Goal: Task Accomplishment & Management: Complete application form

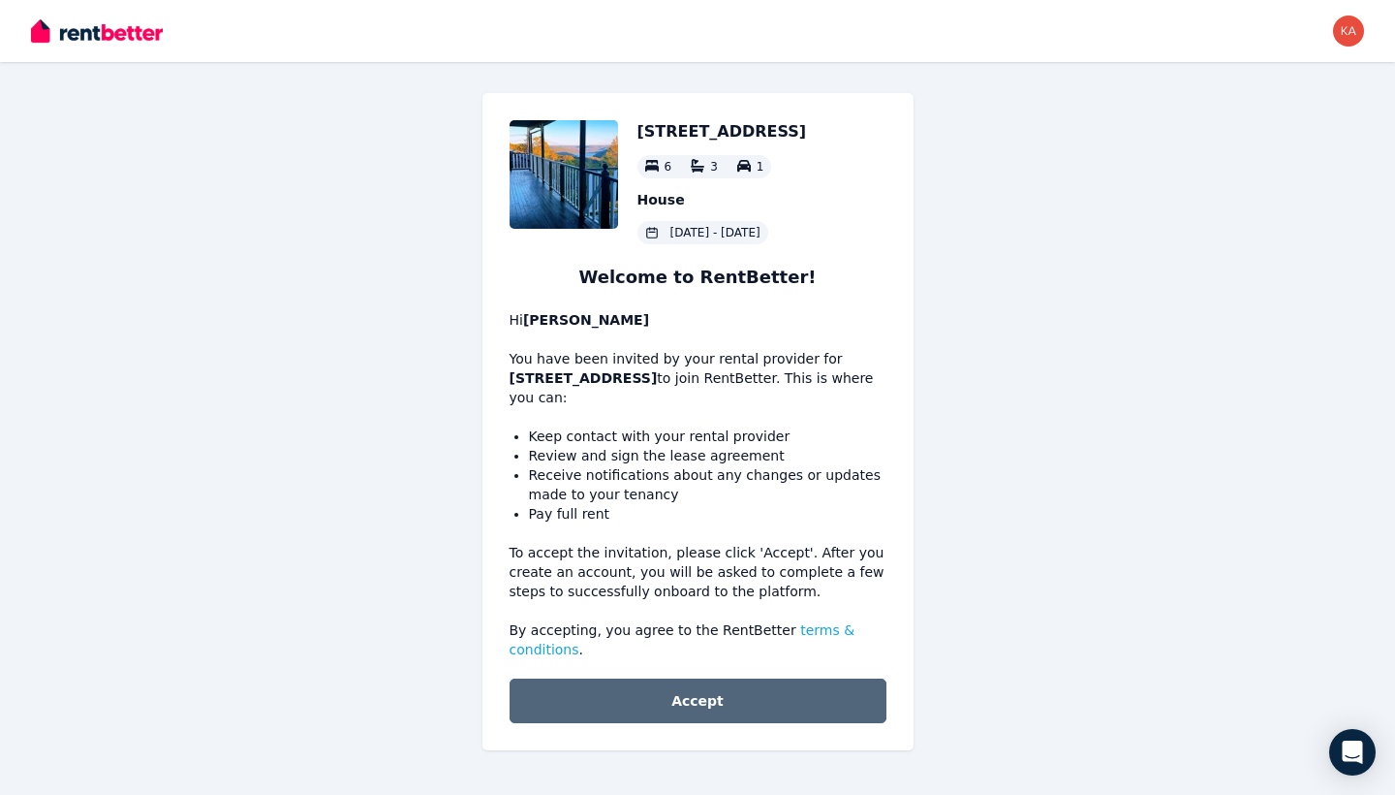
click at [721, 709] on button "Accept" at bounding box center [698, 700] width 377 height 45
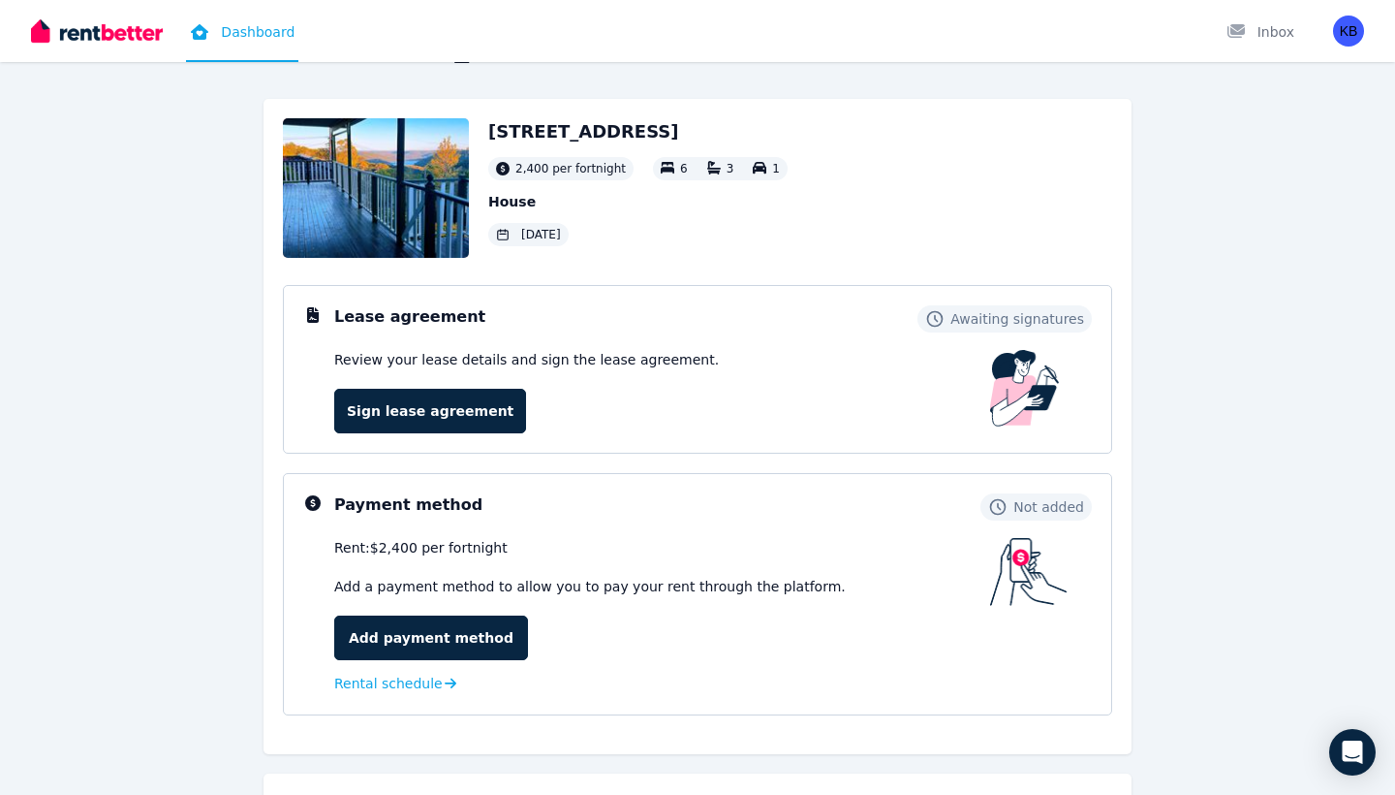
scroll to position [69, 0]
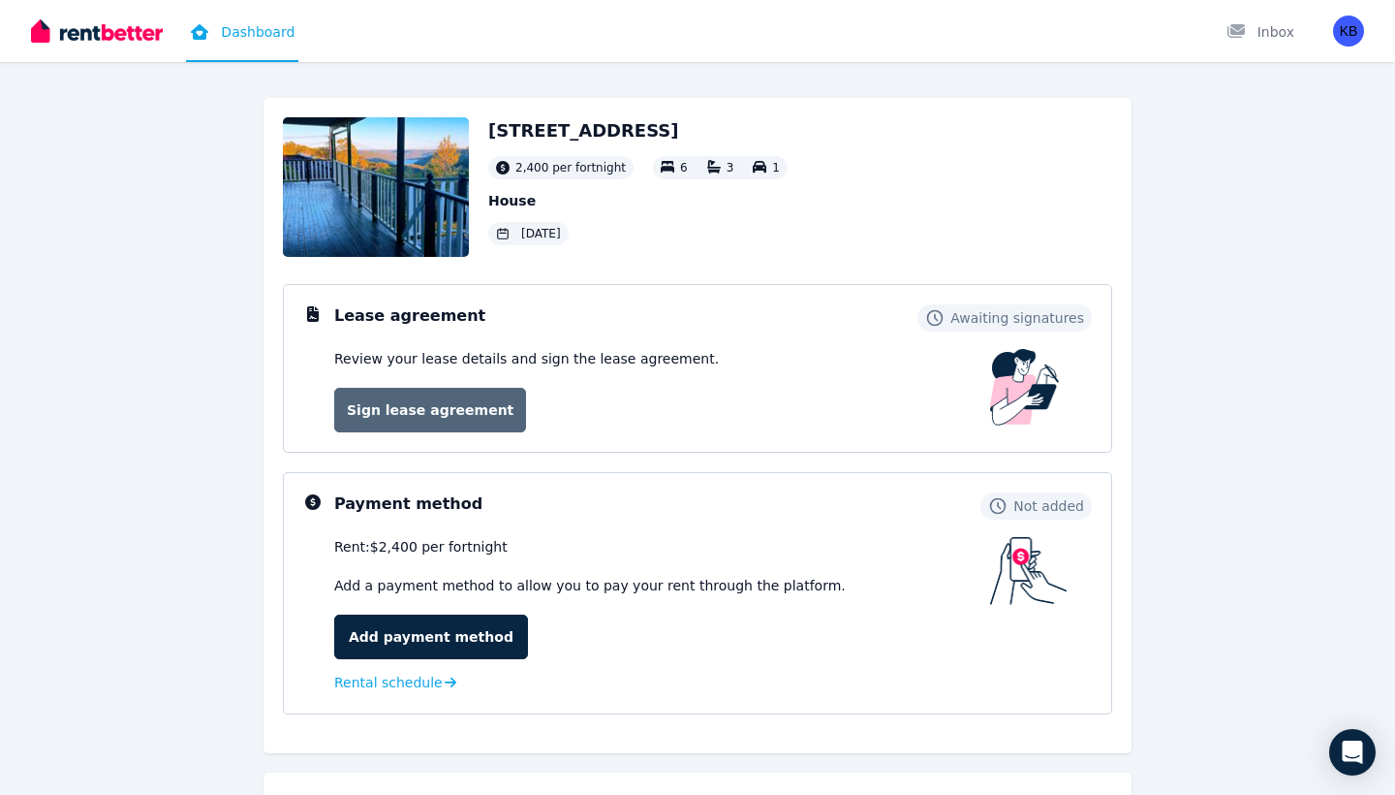
click at [408, 422] on link "Sign lease agreement" at bounding box center [430, 410] width 192 height 45
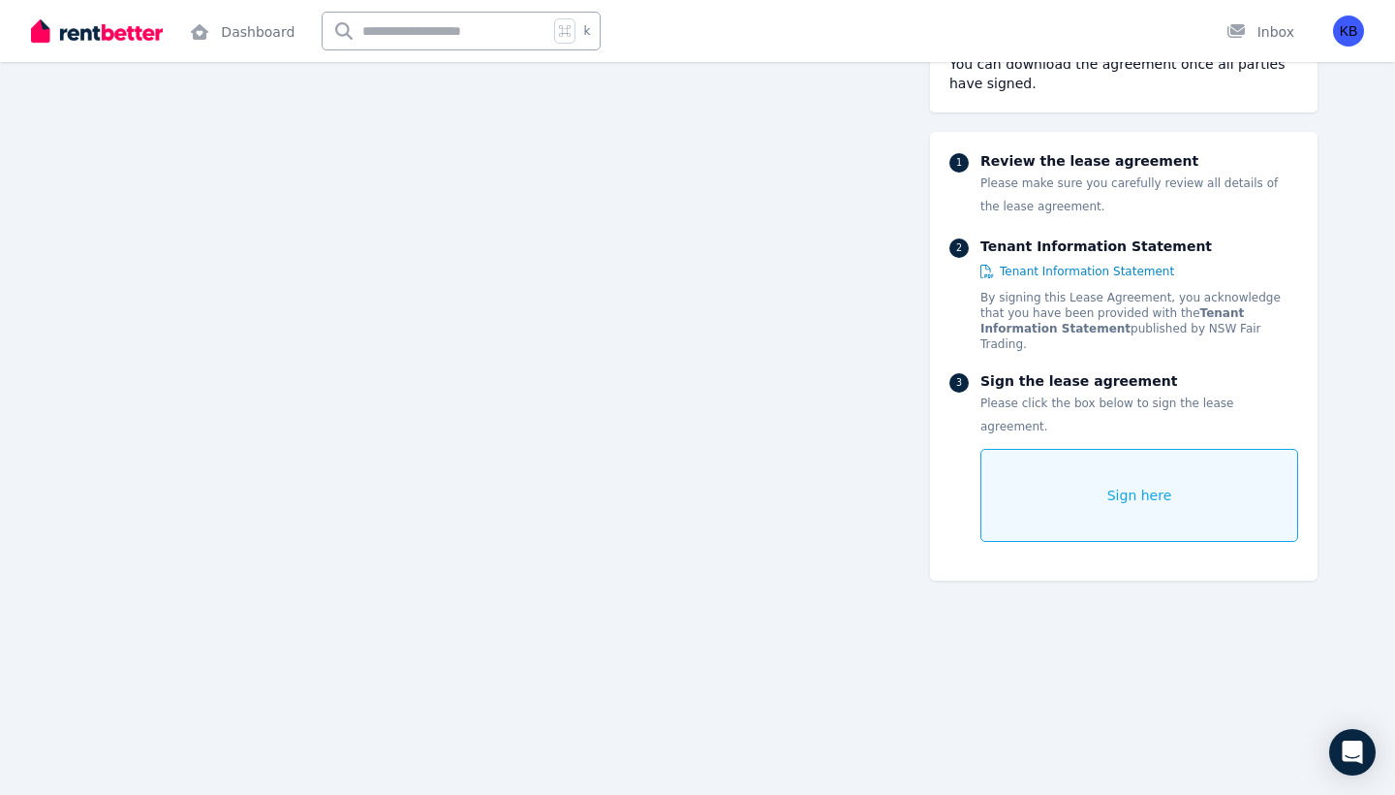
scroll to position [343, 0]
click at [1093, 478] on div "Sign here" at bounding box center [1140, 495] width 318 height 93
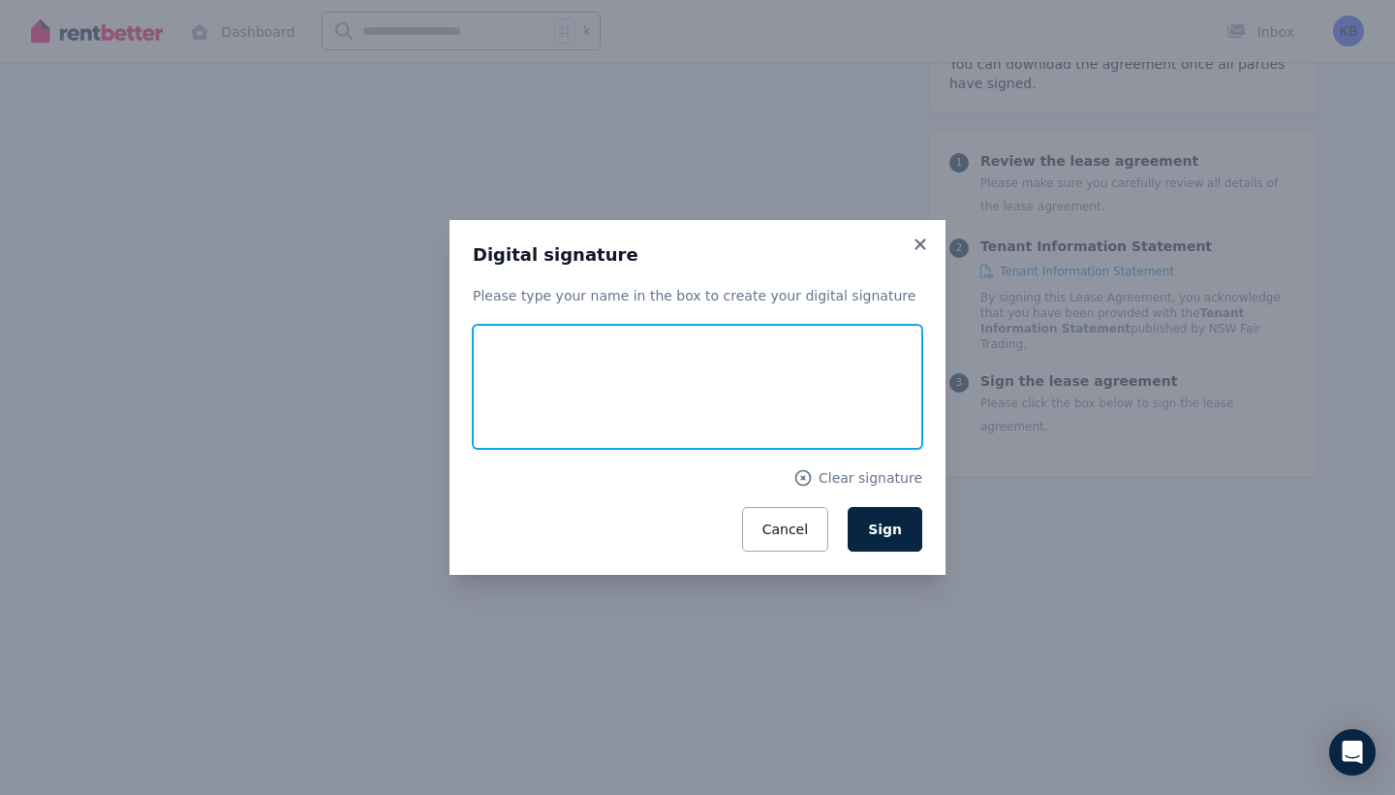
click at [547, 359] on input "text" at bounding box center [698, 387] width 450 height 124
type input "**********"
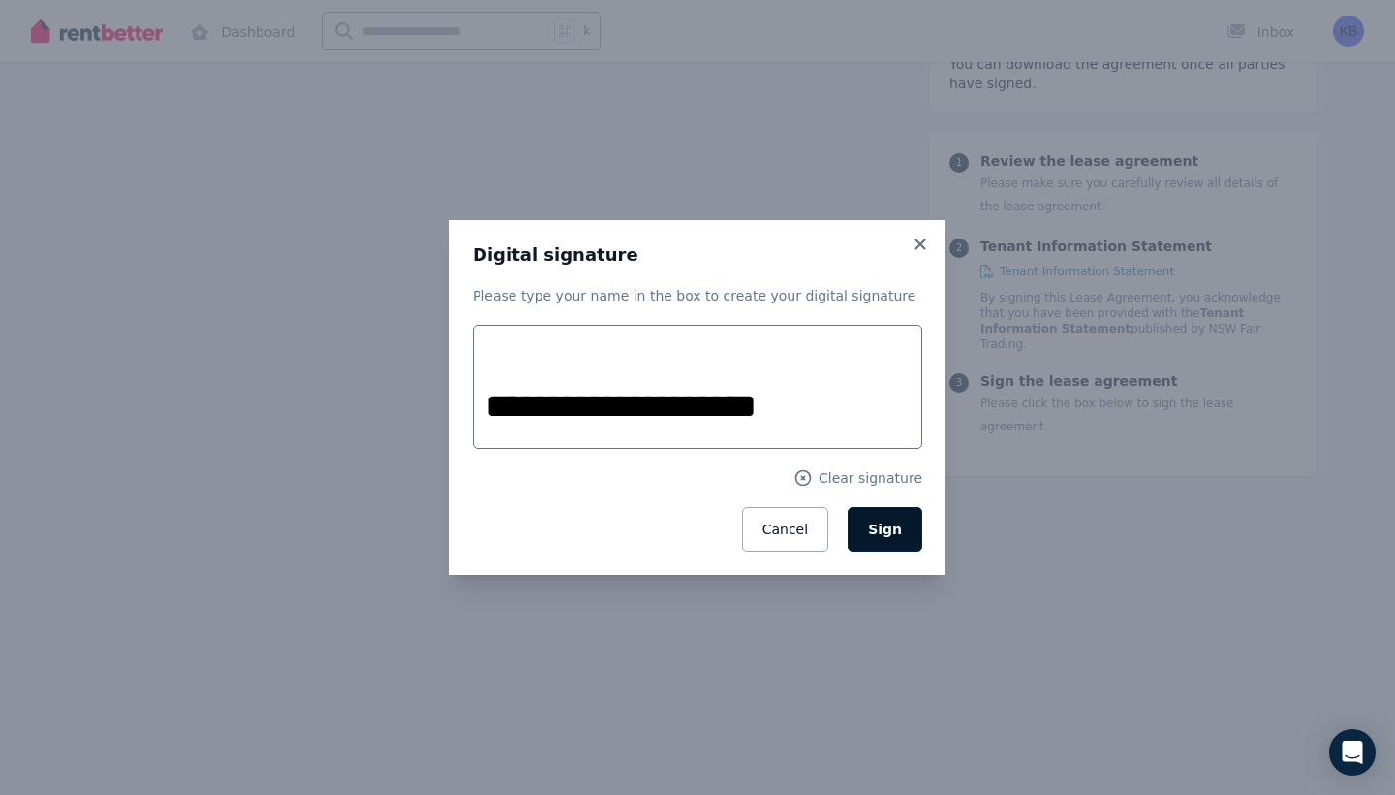
click at [892, 517] on button "Sign" at bounding box center [885, 529] width 75 height 45
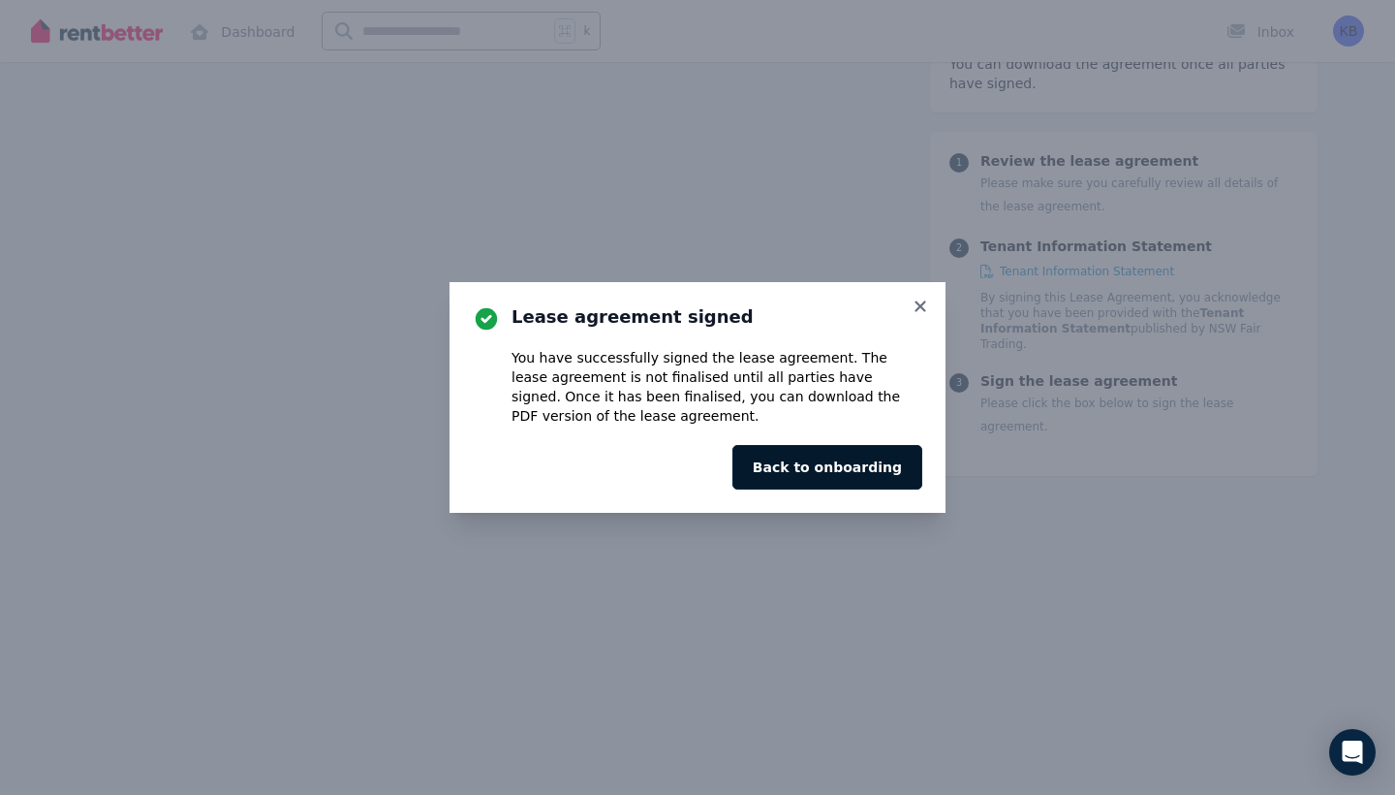
click at [876, 474] on button "Back to onboarding" at bounding box center [828, 467] width 190 height 45
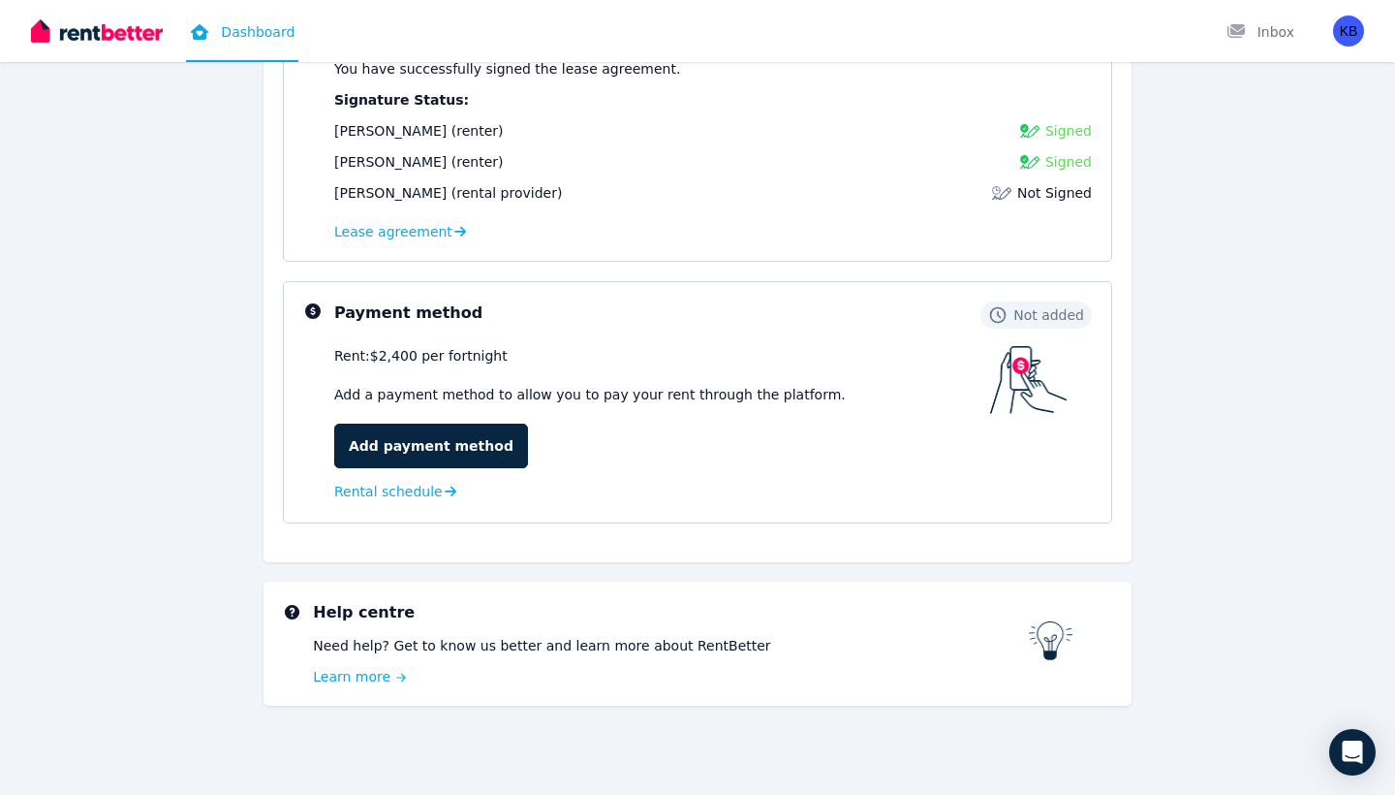
scroll to position [359, 0]
click at [370, 493] on span "Rental schedule" at bounding box center [388, 491] width 109 height 19
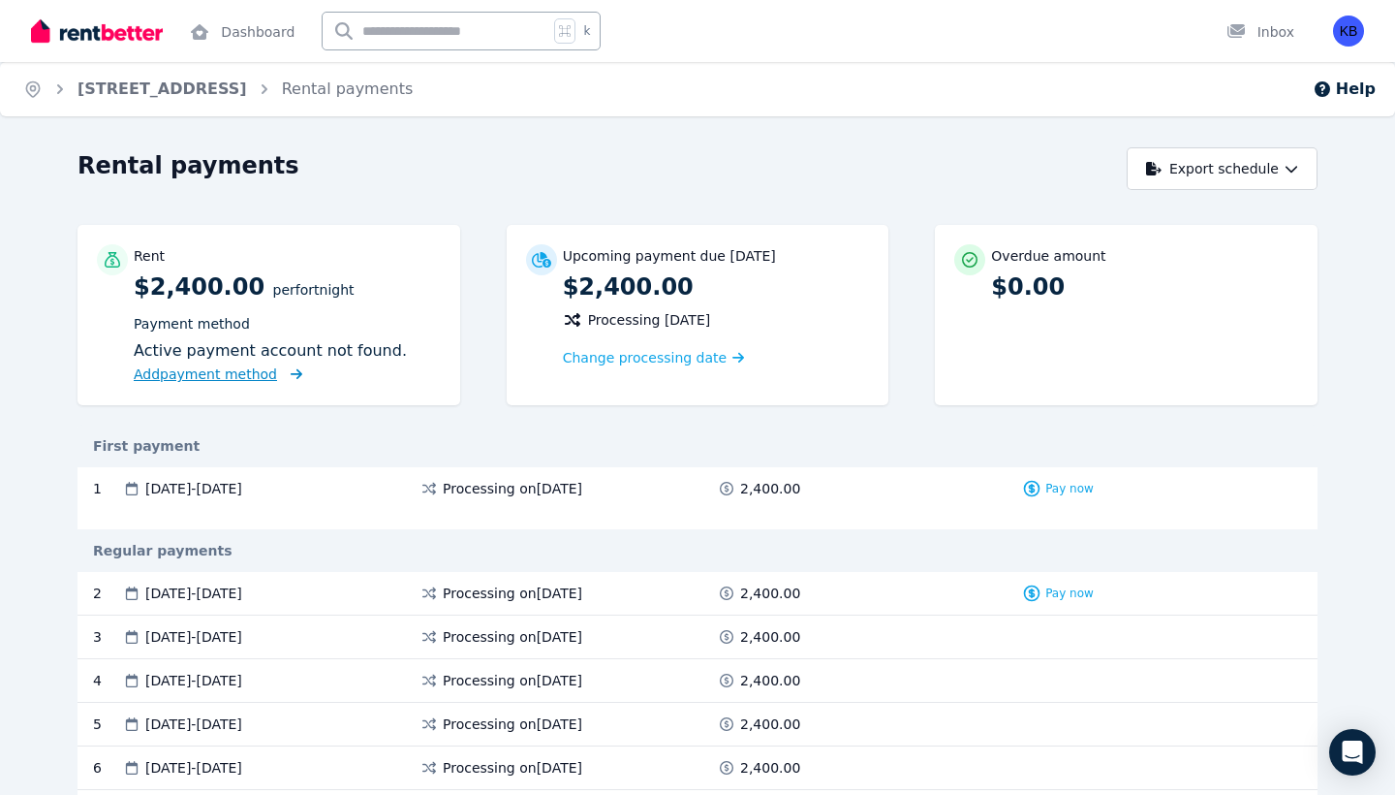
click at [267, 376] on span "Add payment method" at bounding box center [205, 374] width 143 height 16
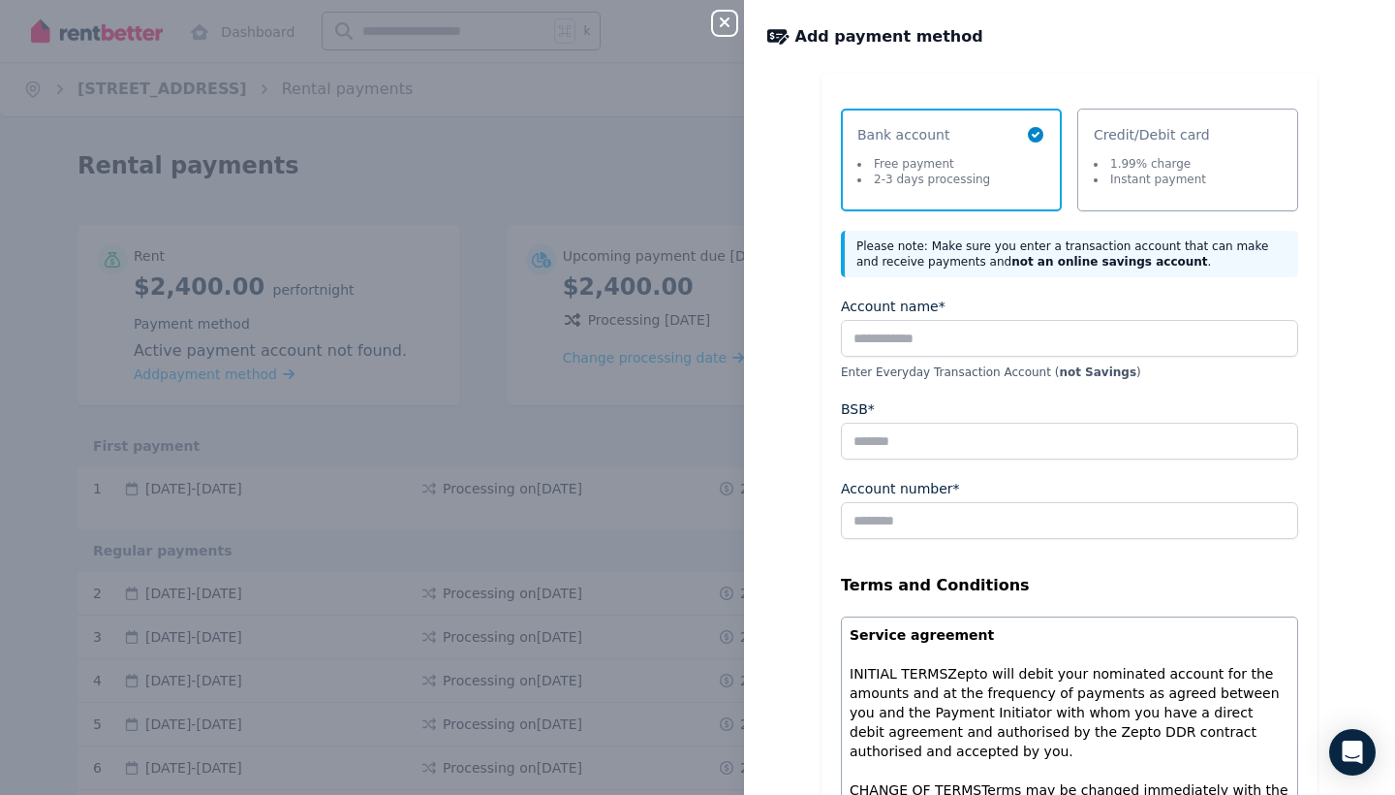
click at [1180, 177] on li "Instant payment" at bounding box center [1150, 180] width 112 height 16
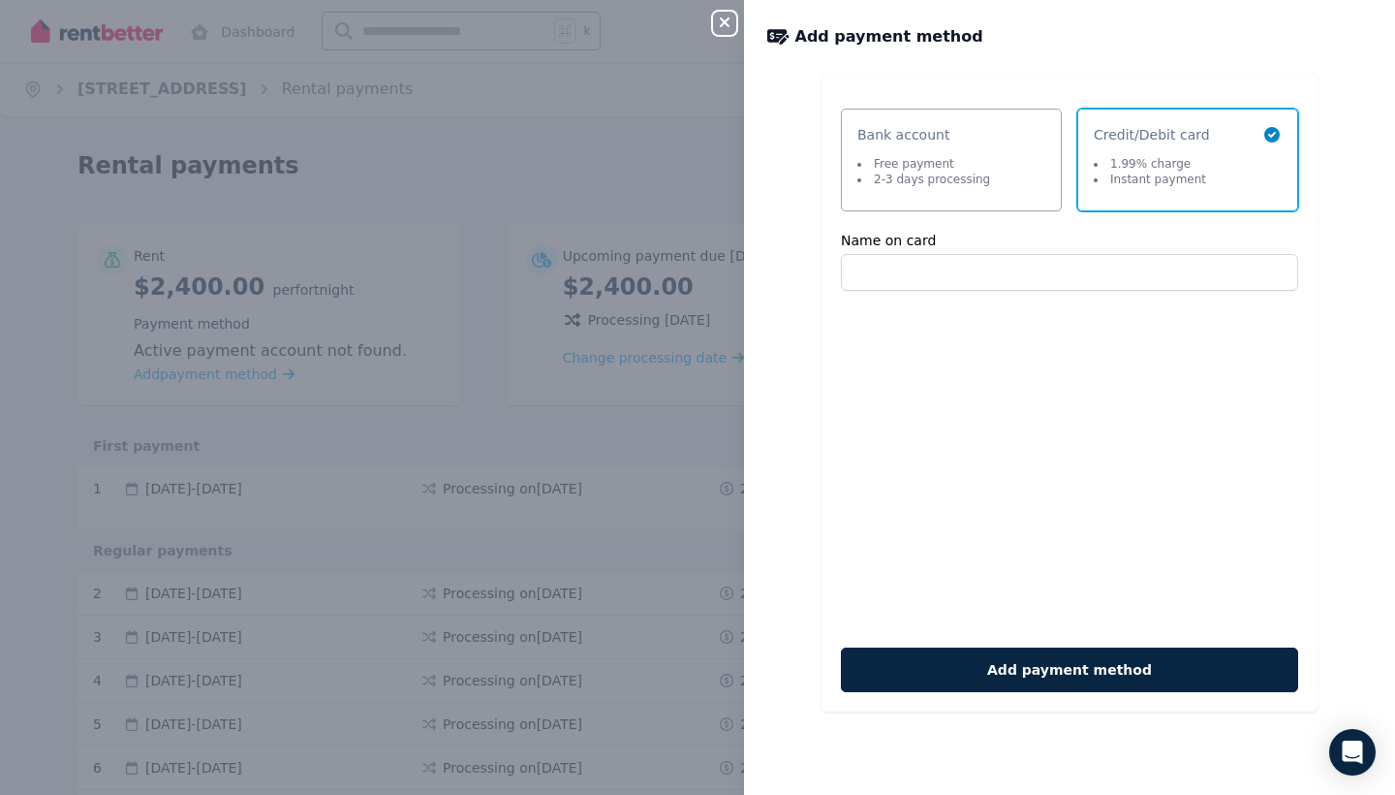
click at [995, 155] on span "Bank account Free payment 2-3 days processing" at bounding box center [942, 160] width 169 height 70
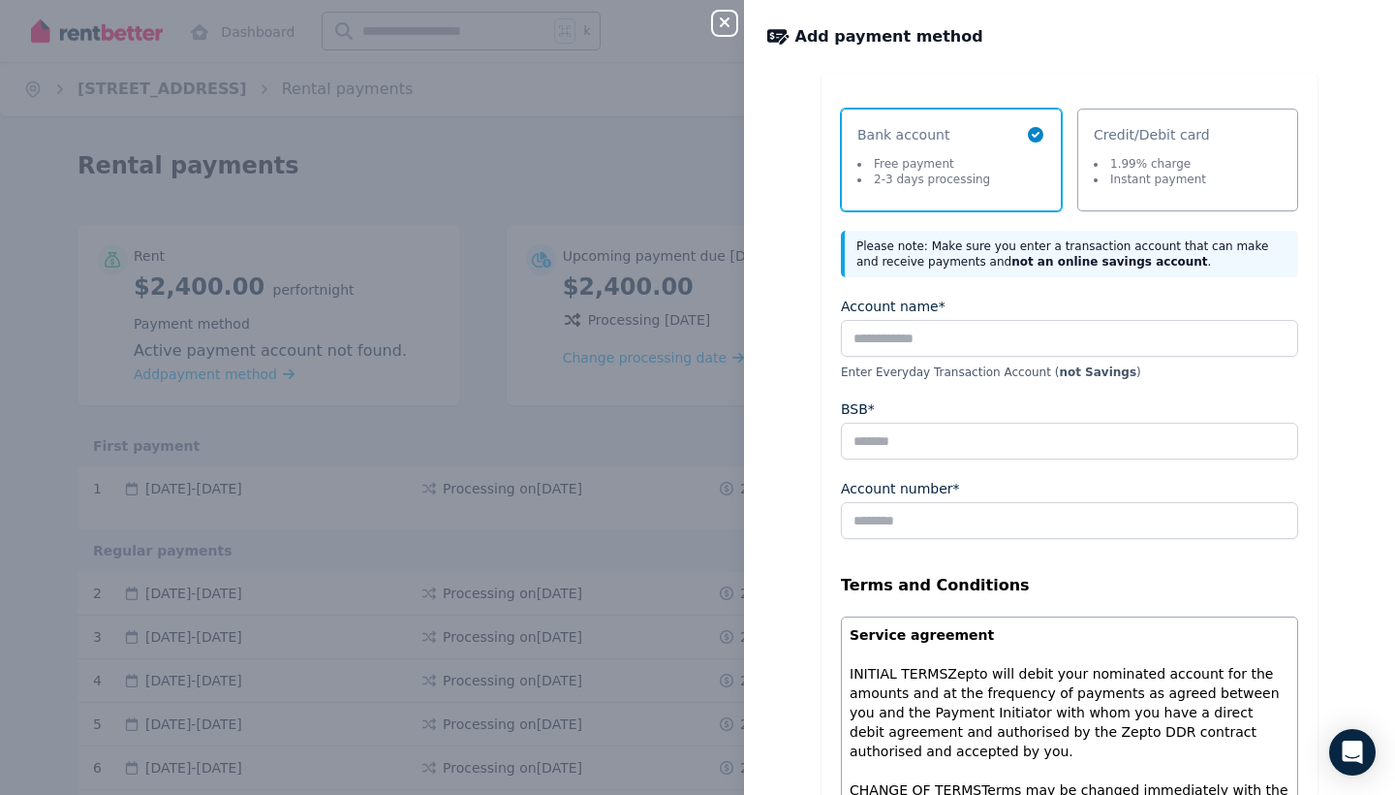
click at [564, 178] on div "Close panel Add payment method Select a payment method Bank account Free paymen…" at bounding box center [697, 397] width 1395 height 795
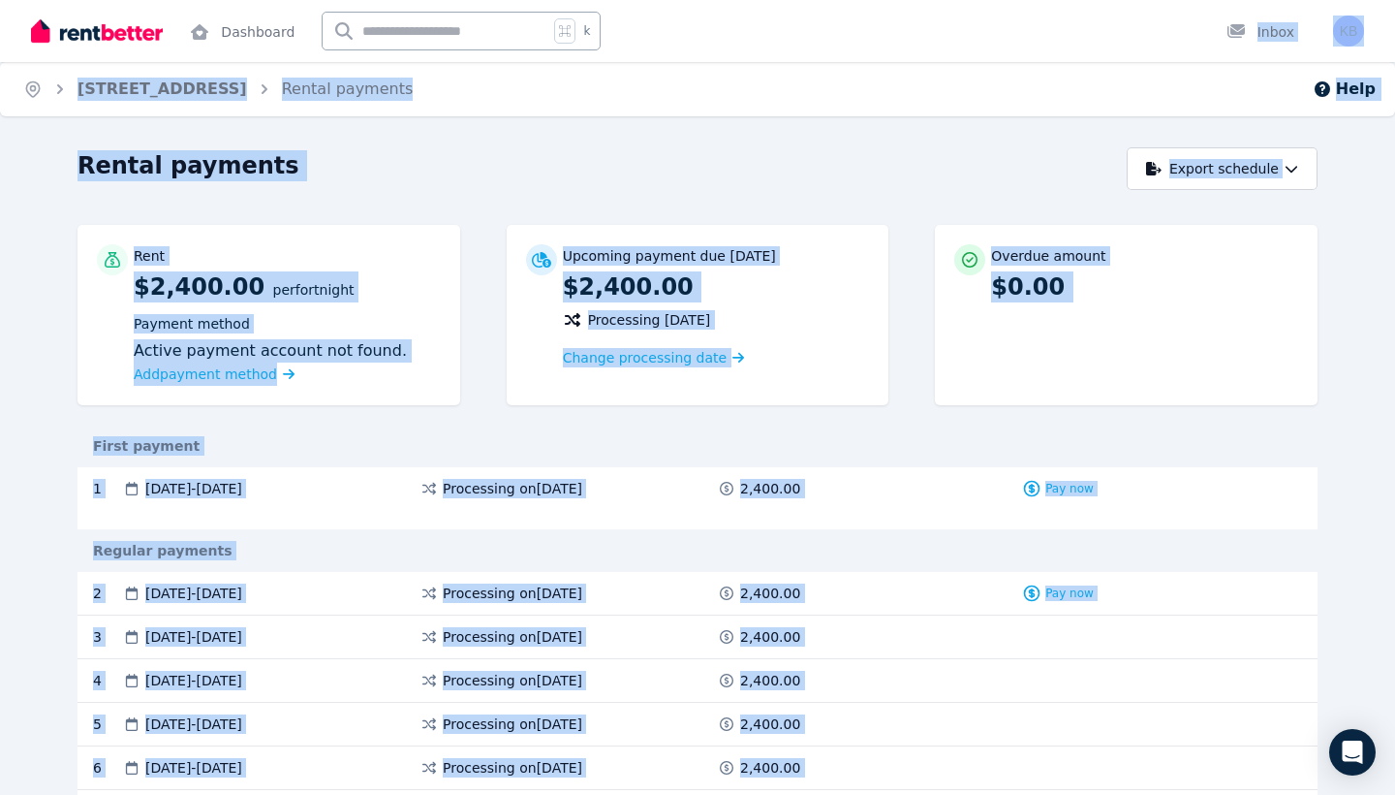
click at [735, 67] on div "Home 20 Yallambee Rd, Berowra Rental payments Help" at bounding box center [697, 89] width 1395 height 54
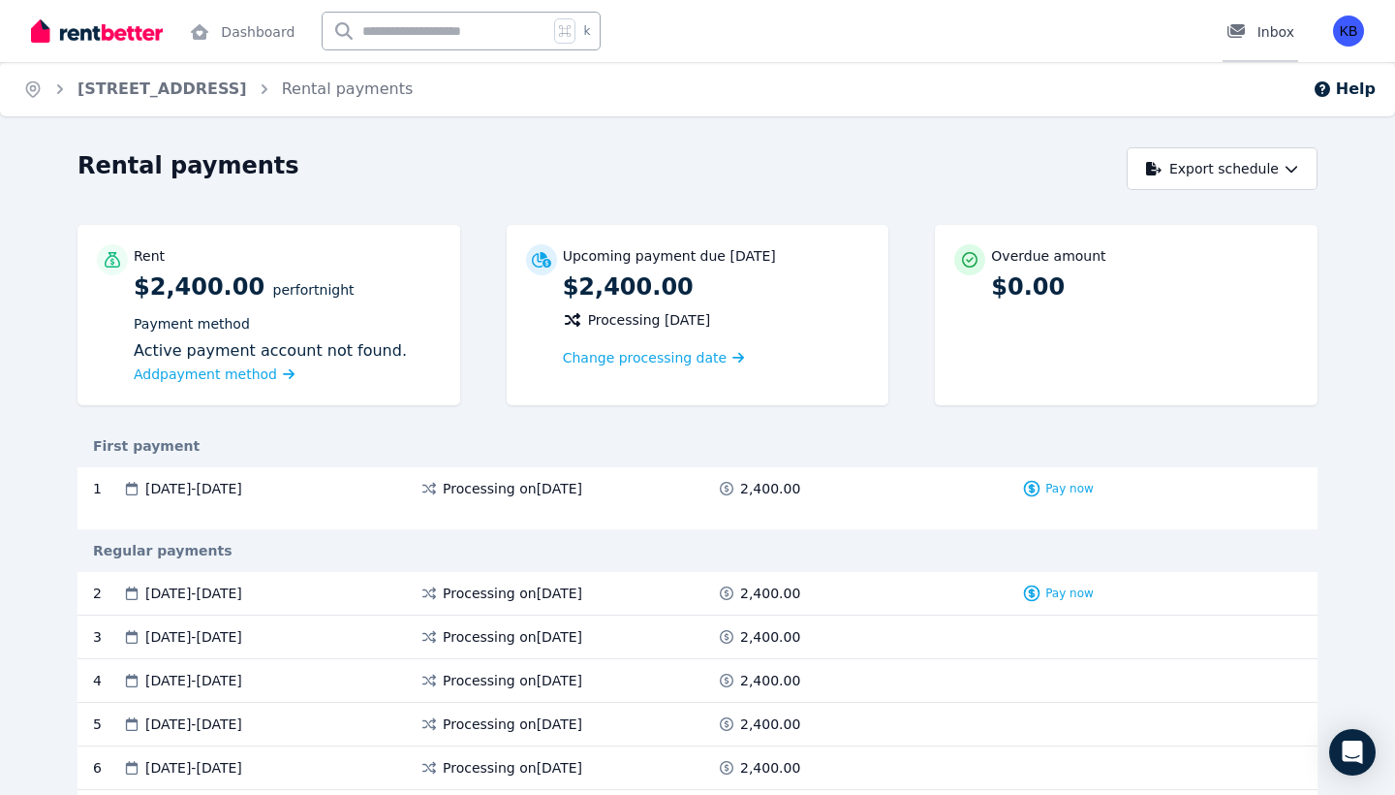
click at [1251, 30] on div at bounding box center [1242, 31] width 31 height 19
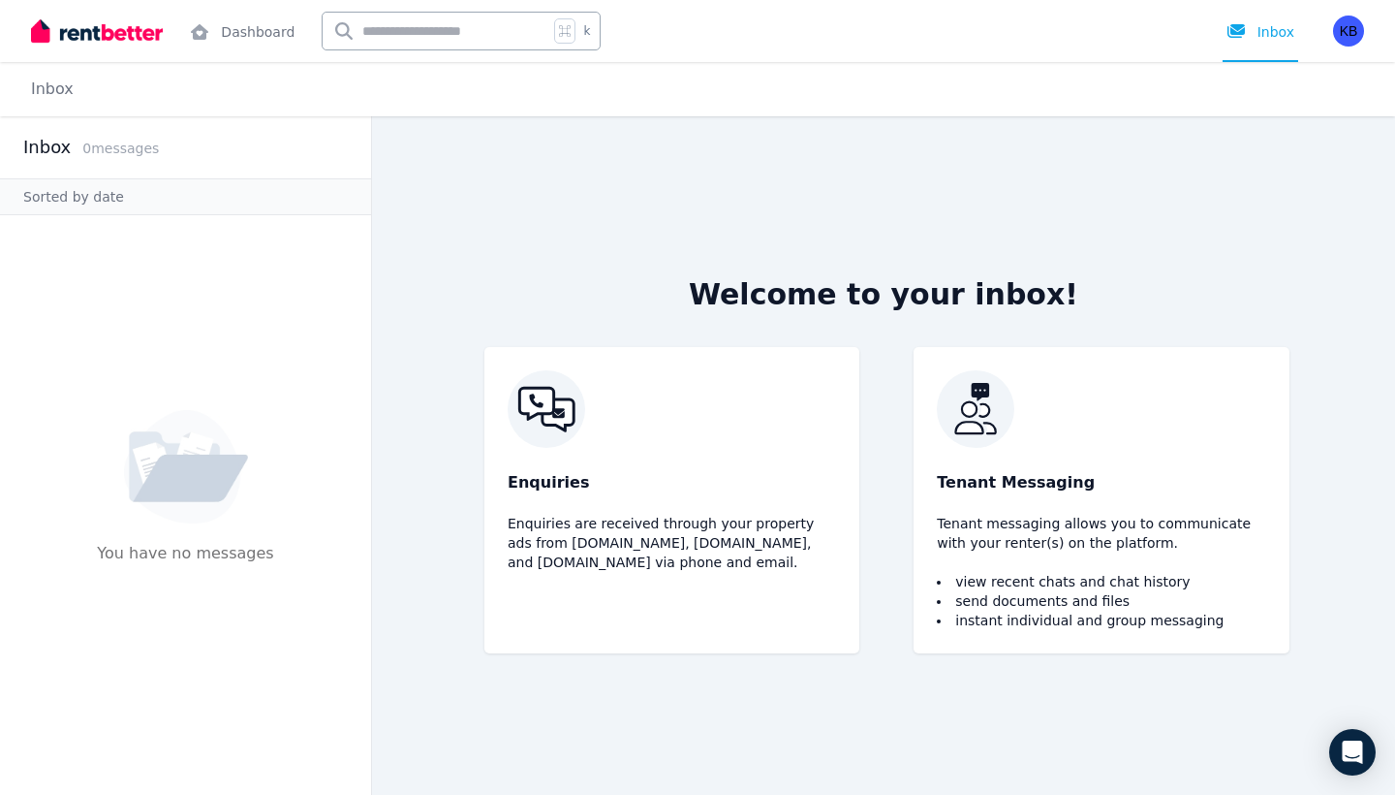
click at [53, 98] on span "Inbox" at bounding box center [52, 89] width 43 height 23
click at [108, 30] on img at bounding box center [97, 30] width 132 height 29
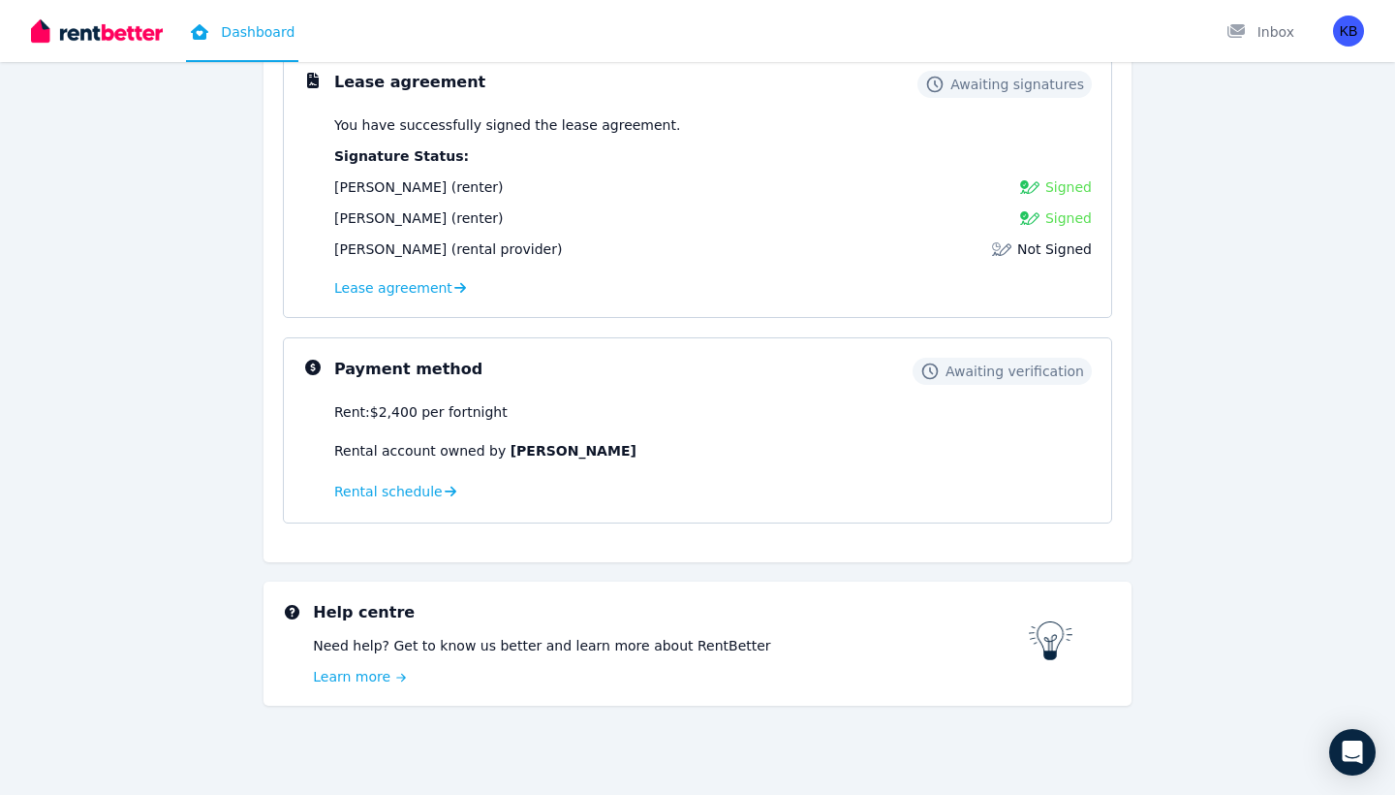
scroll to position [302, 0]
click at [813, 416] on div "Rent: $2,400 per fortnight" at bounding box center [713, 411] width 758 height 19
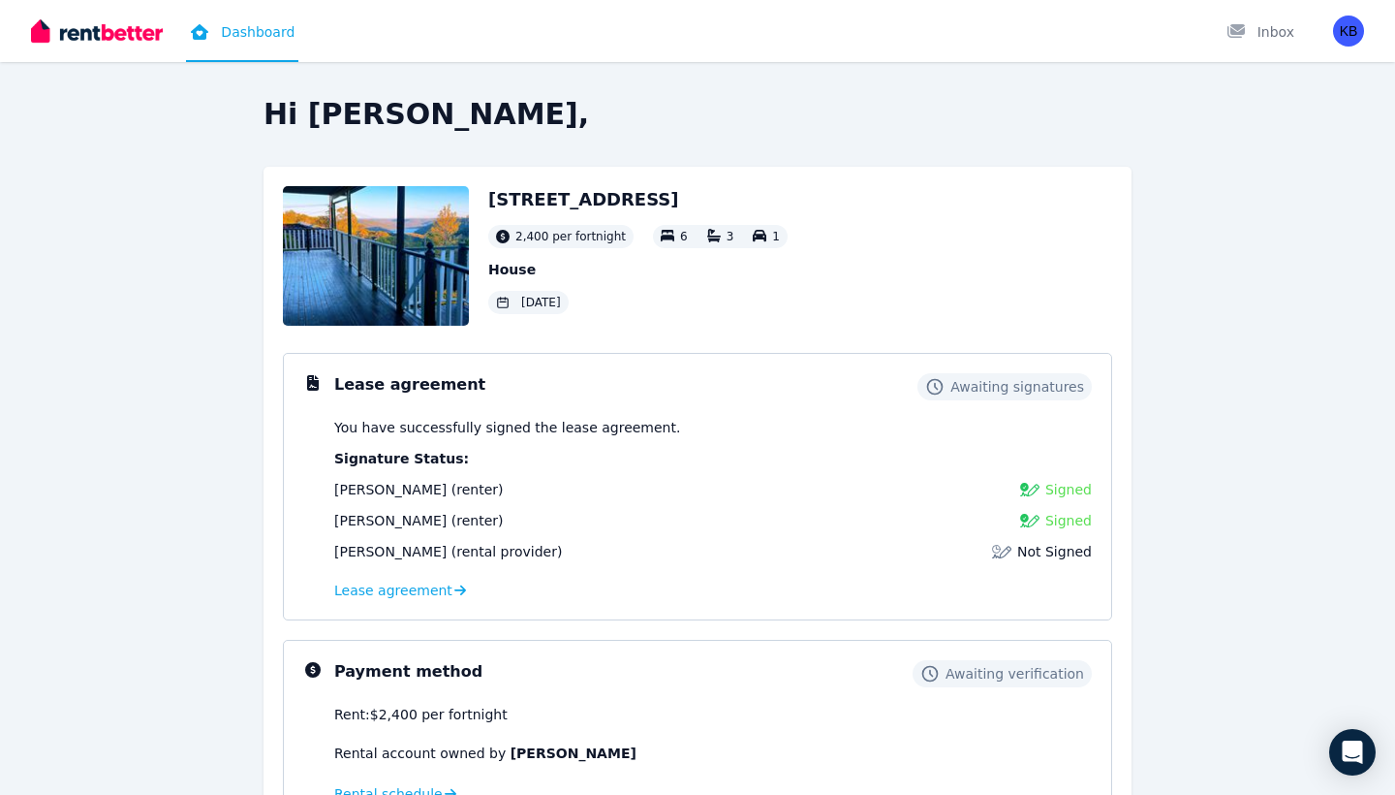
scroll to position [0, 0]
click at [713, 249] on div "20 Yallambee Rd, Berowra 2,400 per fortnight 6 3 1 House 29 Aug 2025" at bounding box center [637, 256] width 299 height 140
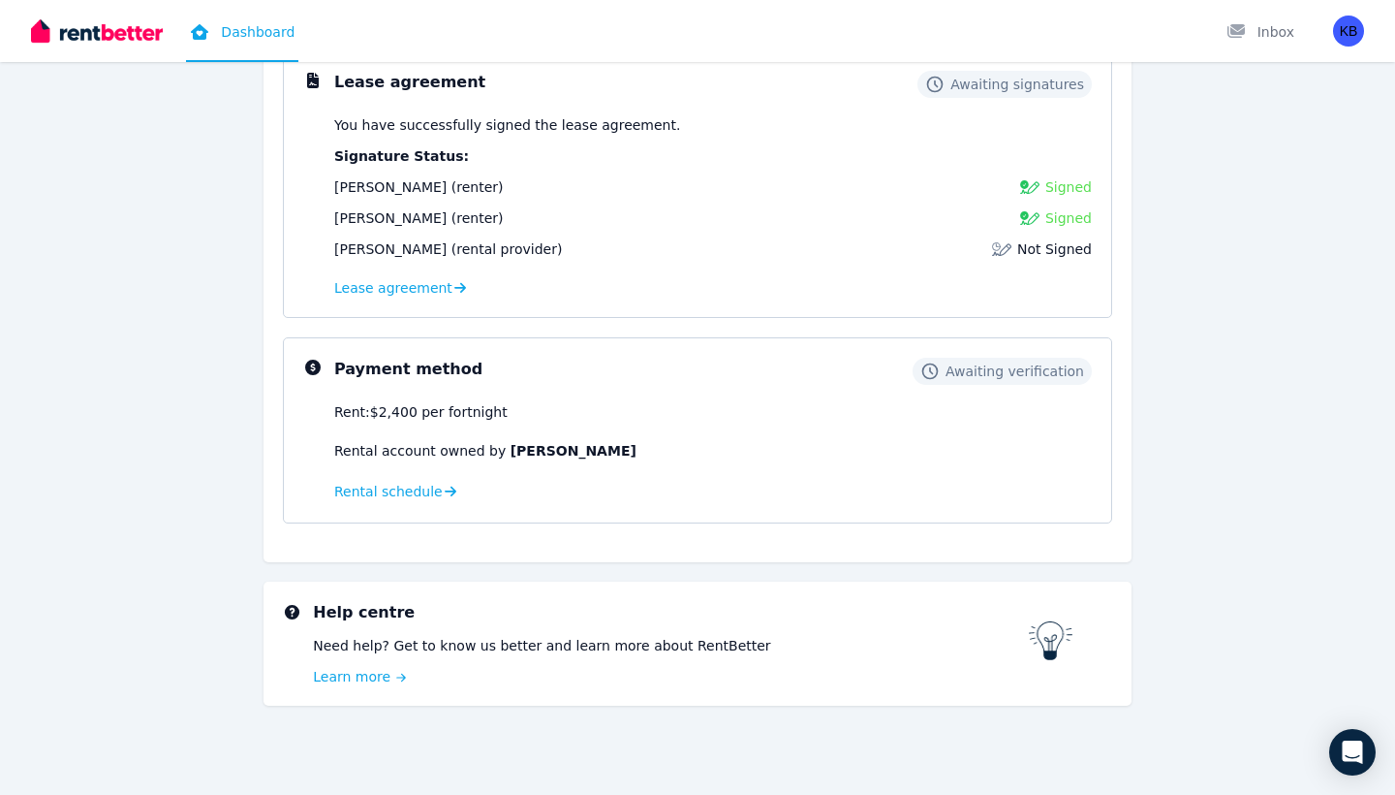
scroll to position [302, 0]
click at [408, 493] on span "Rental schedule" at bounding box center [388, 491] width 109 height 19
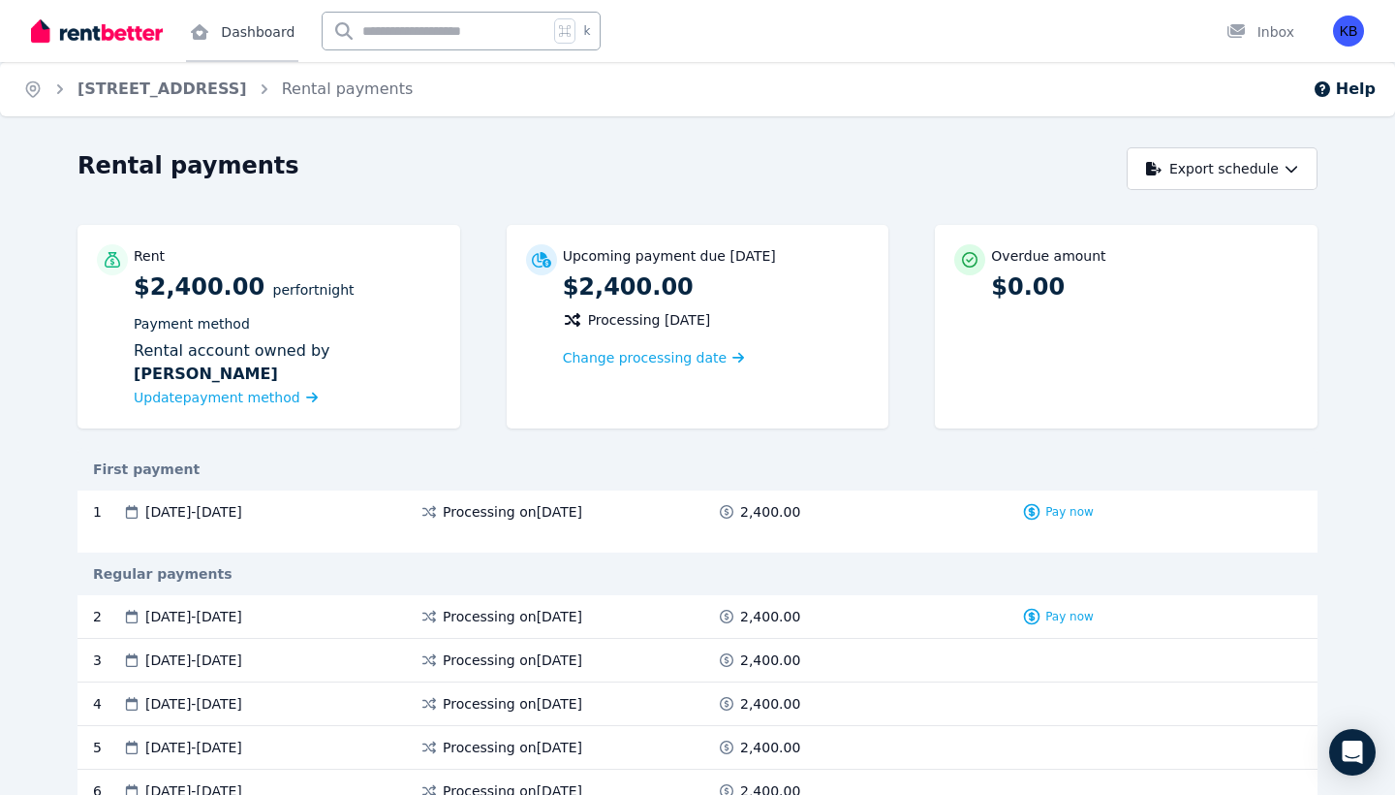
click at [247, 36] on link "Dashboard" at bounding box center [242, 31] width 112 height 62
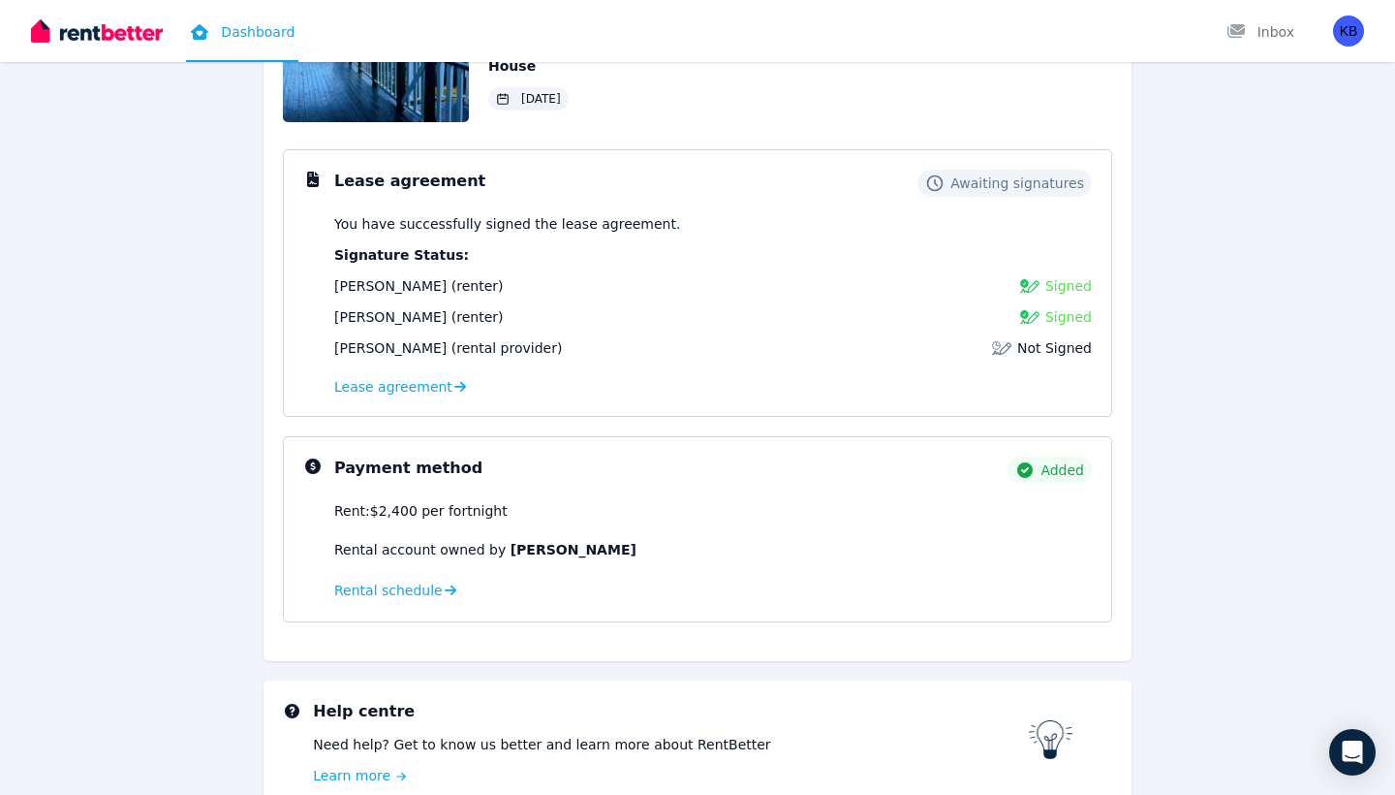
scroll to position [204, 0]
click at [378, 388] on span "Lease agreement" at bounding box center [393, 385] width 118 height 19
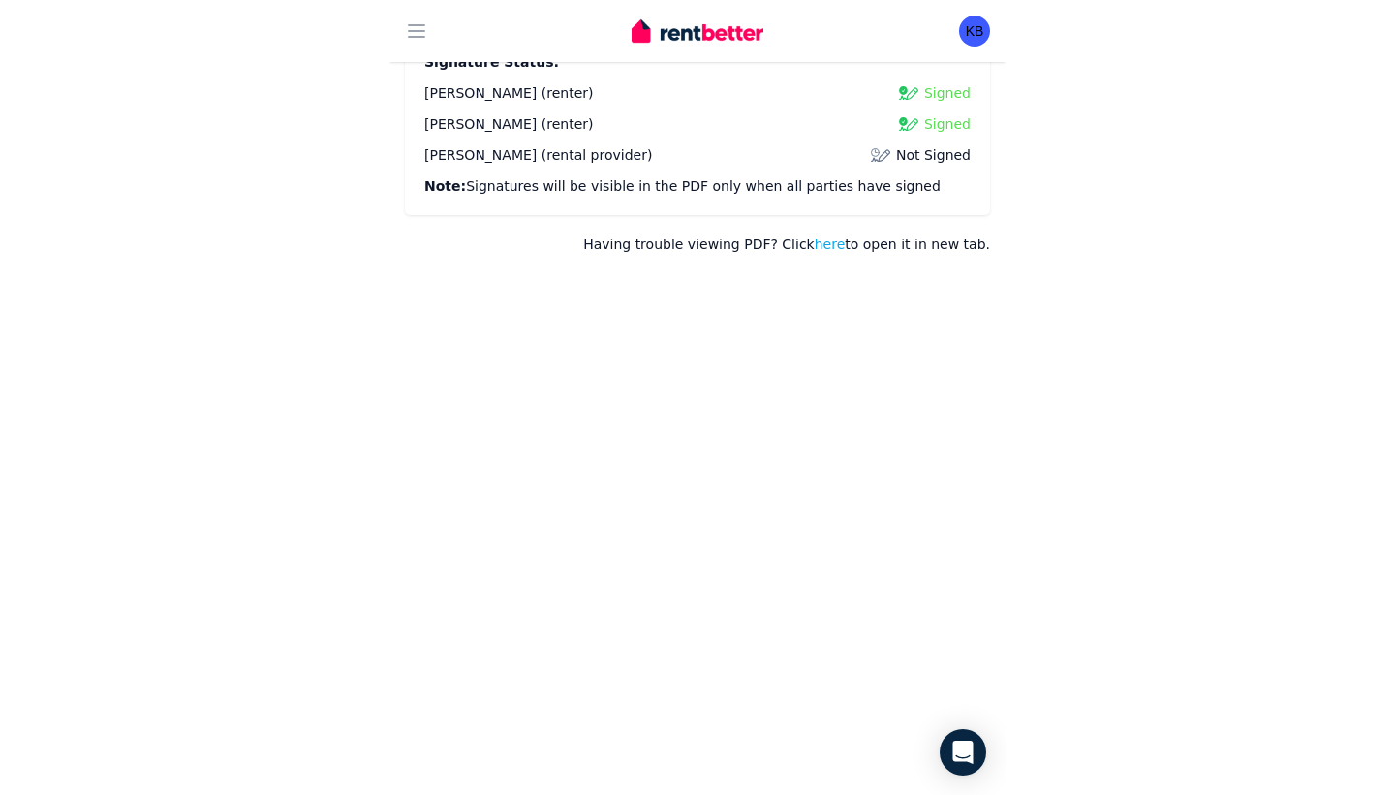
scroll to position [236, 0]
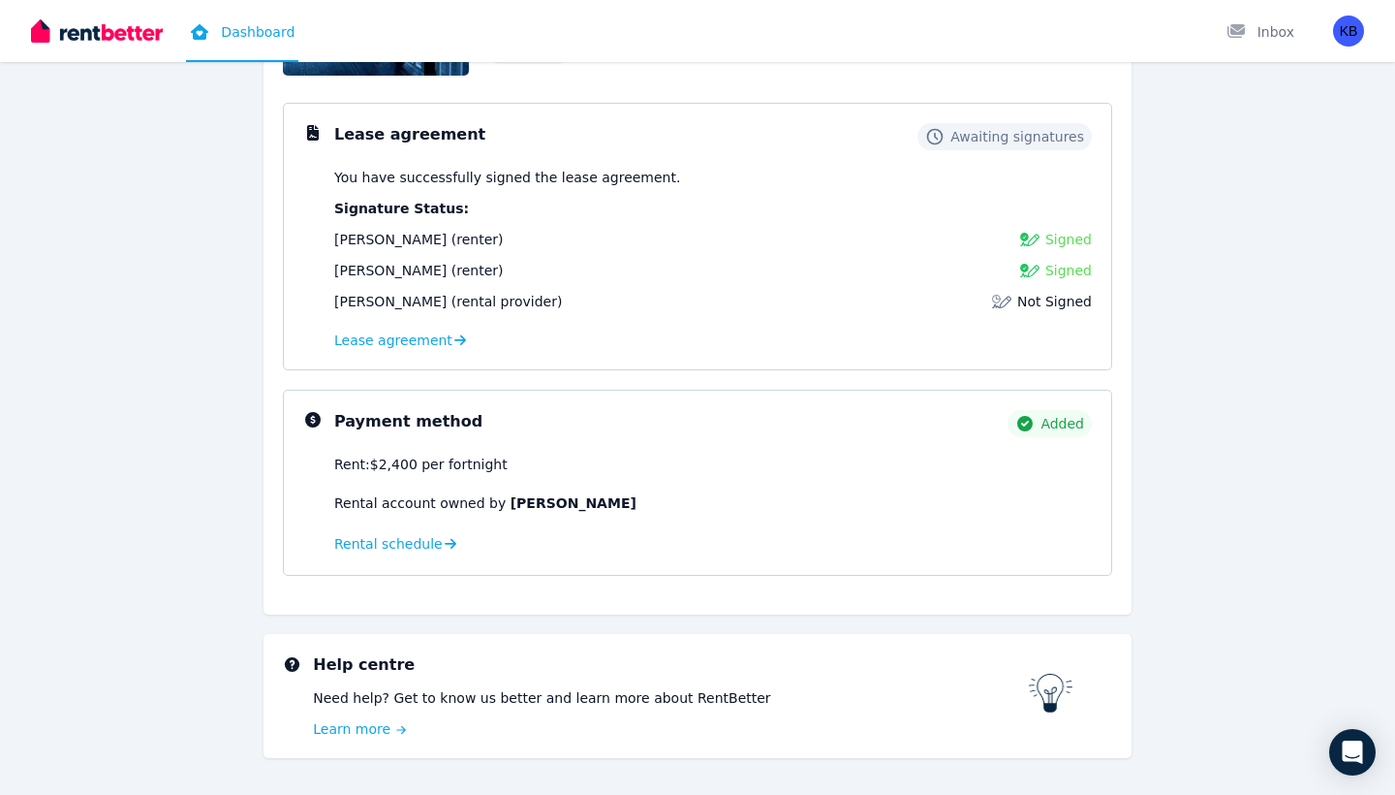
scroll to position [266, 0]
